Goal: Find specific page/section: Find specific page/section

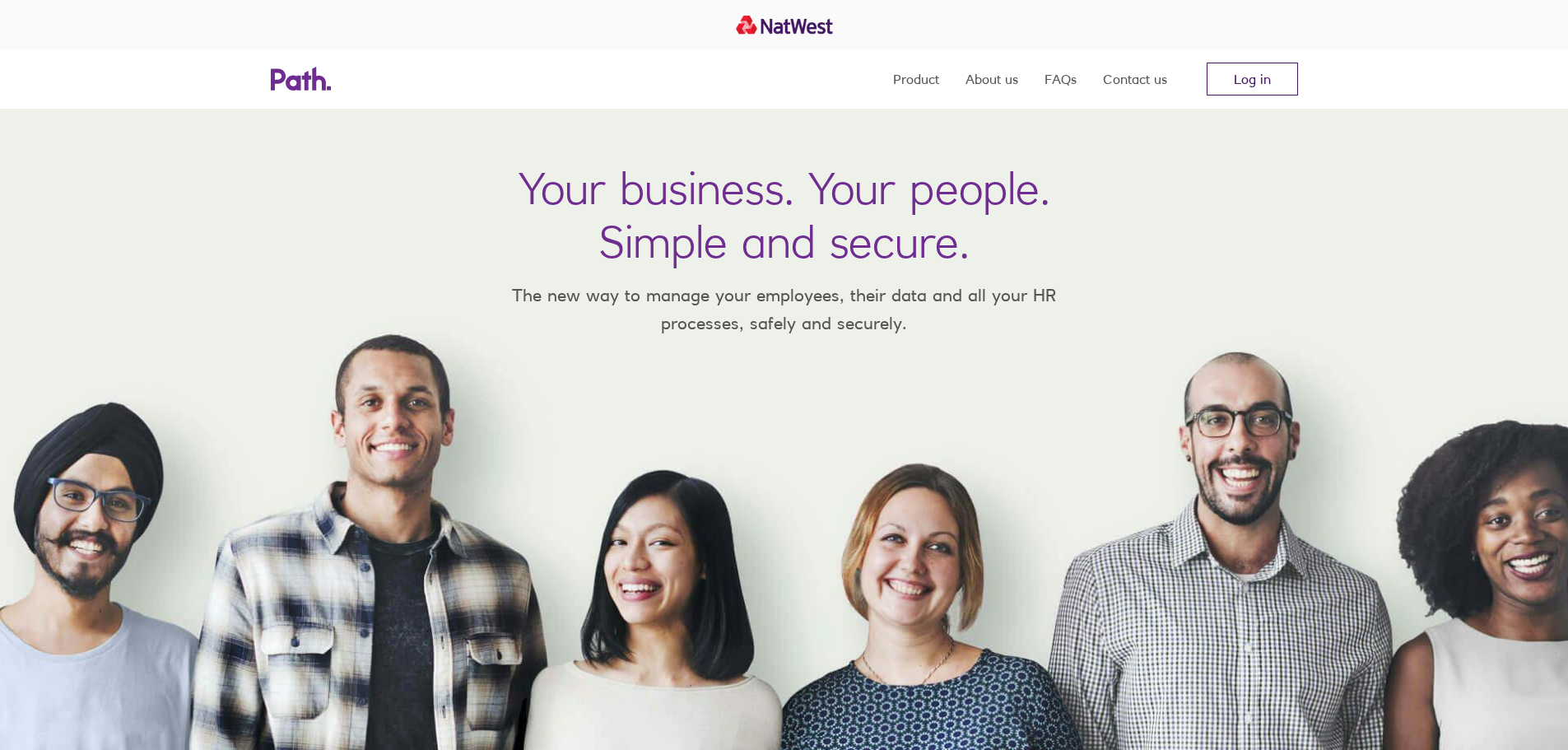
click at [1246, 67] on link "Log in" at bounding box center [1251, 79] width 91 height 33
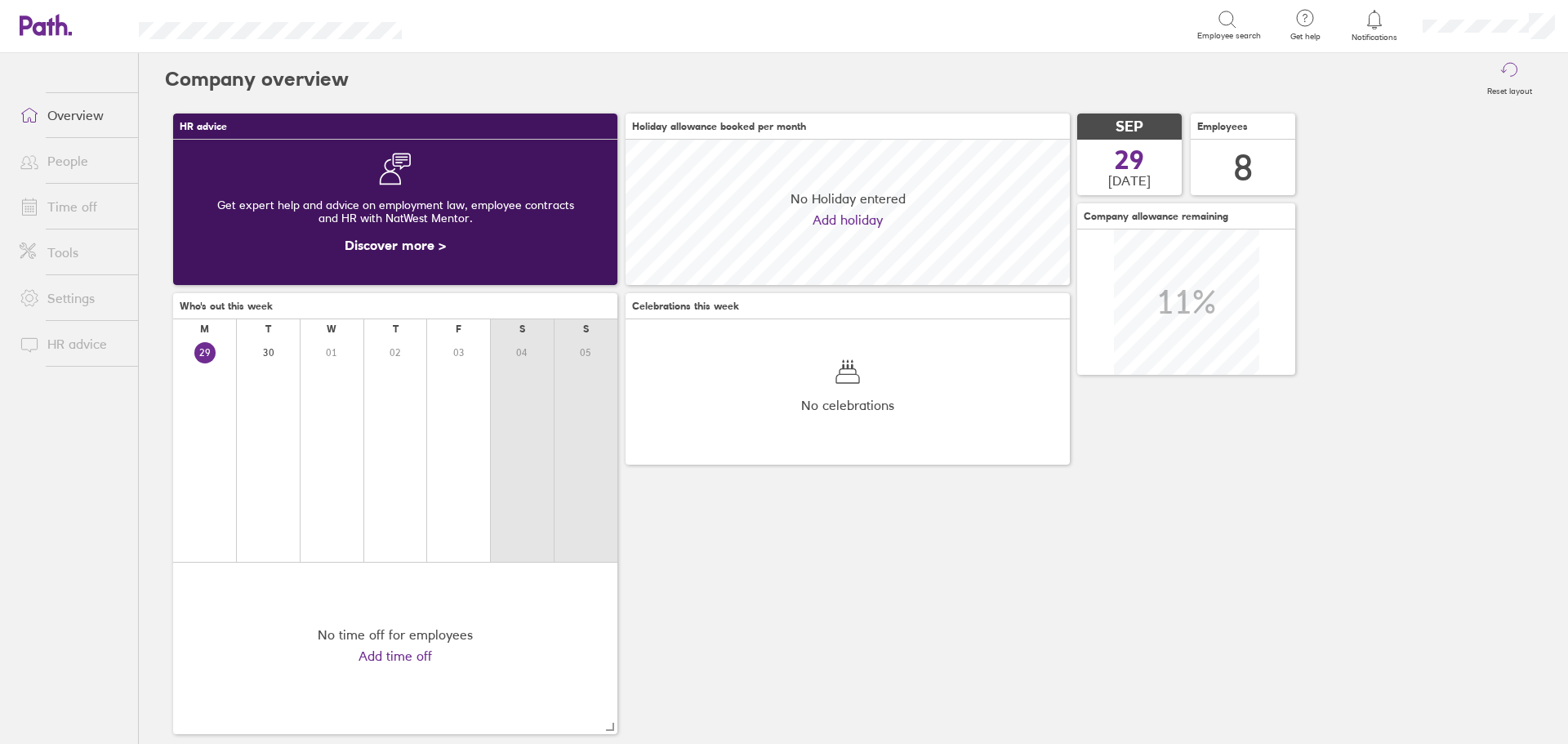
scroll to position [145, 445]
click at [66, 163] on link "People" at bounding box center [72, 161] width 131 height 33
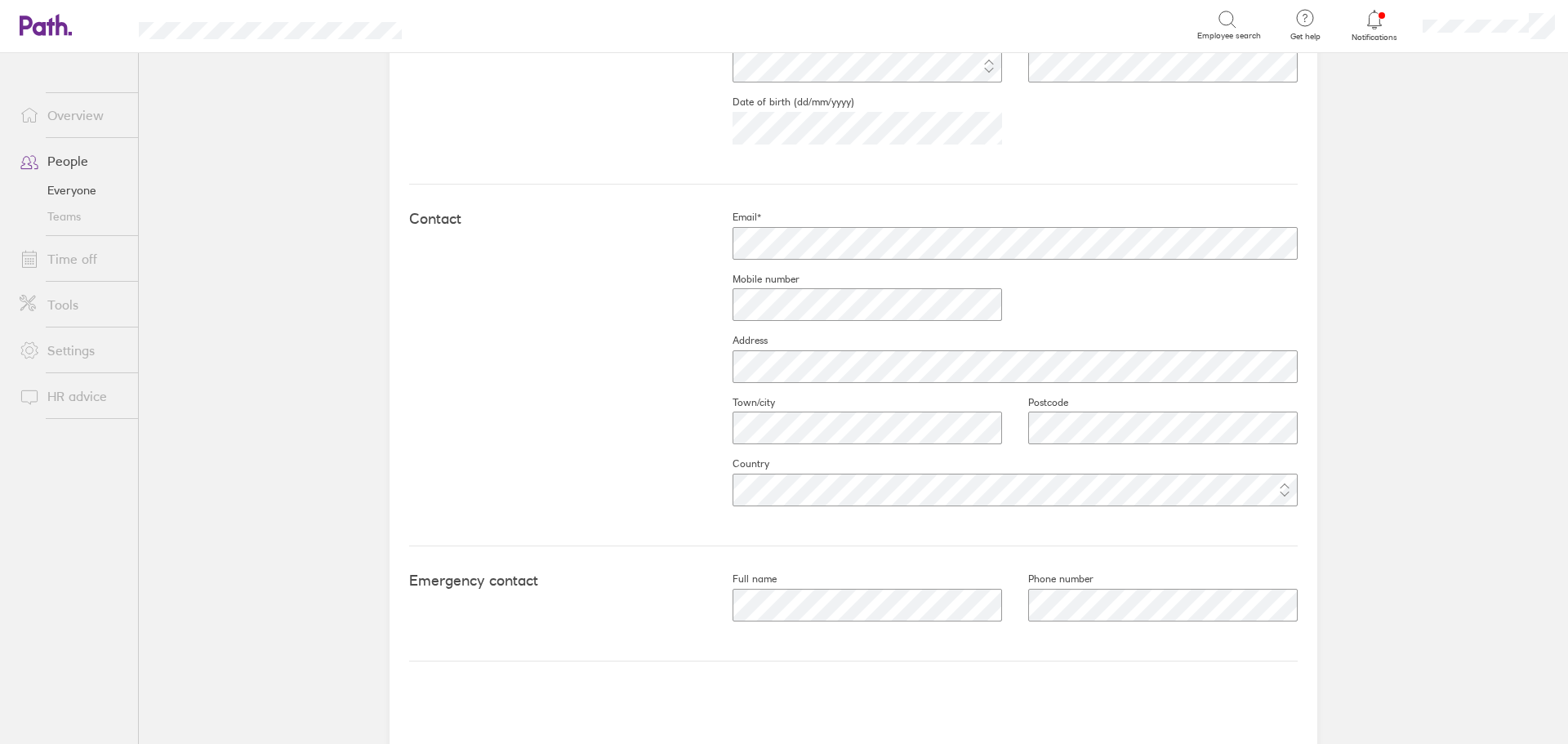
scroll to position [595, 0]
